Goal: Check status: Check status

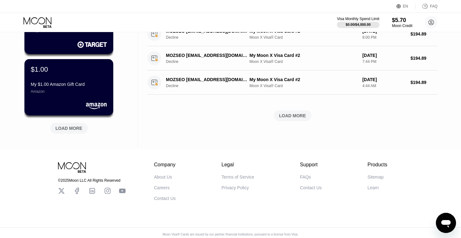
scroll to position [269, 0]
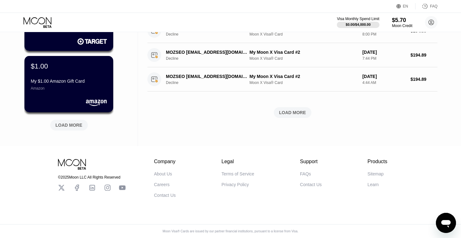
click at [79, 122] on div "LOAD MORE" at bounding box center [69, 125] width 27 height 6
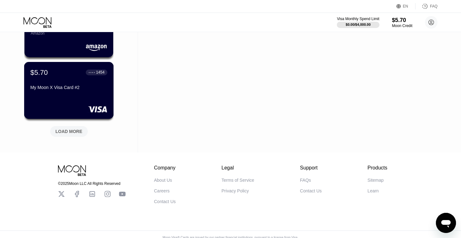
scroll to position [570, 0]
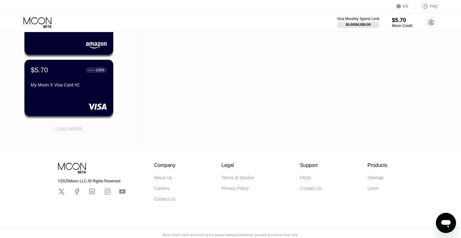
click at [75, 130] on div "LOAD MORE" at bounding box center [69, 129] width 27 height 6
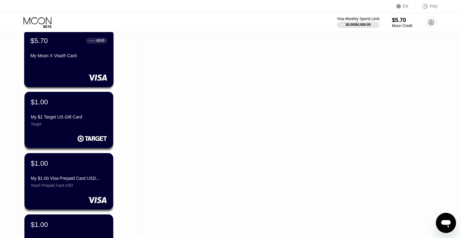
scroll to position [722, 0]
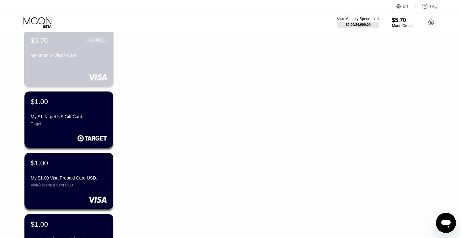
click at [72, 68] on div "$5.70 ● ● ● ● 4836 My Moon X Visa® Card" at bounding box center [69, 58] width 90 height 57
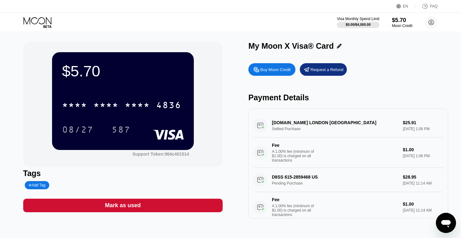
click at [141, 85] on div "$5.70 * * * * * * * * * * * * 4836 08/27 587" at bounding box center [123, 100] width 142 height 97
click at [125, 105] on div "* * * * * * * * * * * * 4836" at bounding box center [121, 105] width 127 height 16
click at [41, 18] on icon at bounding box center [38, 22] width 29 height 11
